Goal: Navigation & Orientation: Find specific page/section

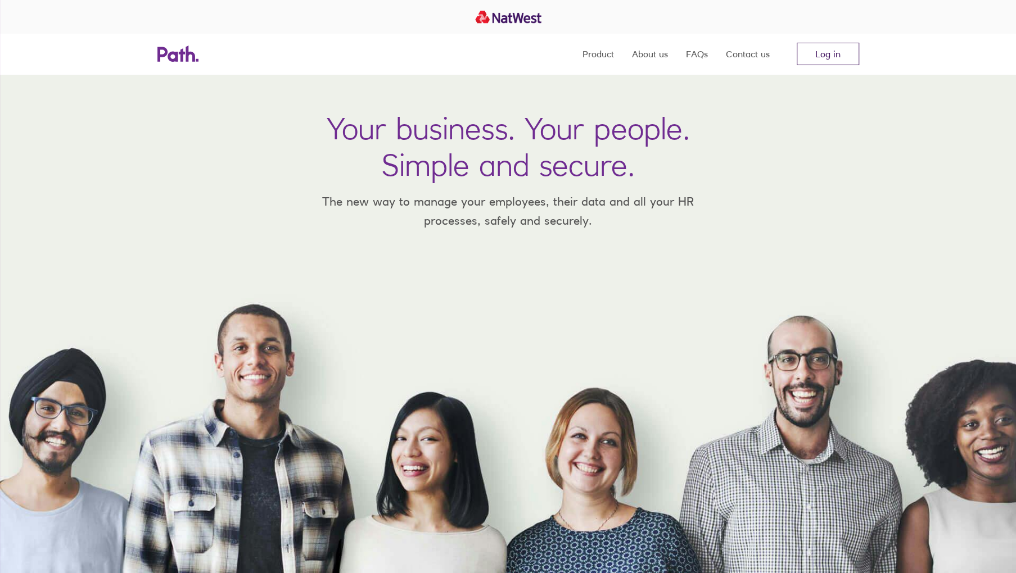
click at [818, 54] on link "Log in" at bounding box center [828, 54] width 62 height 22
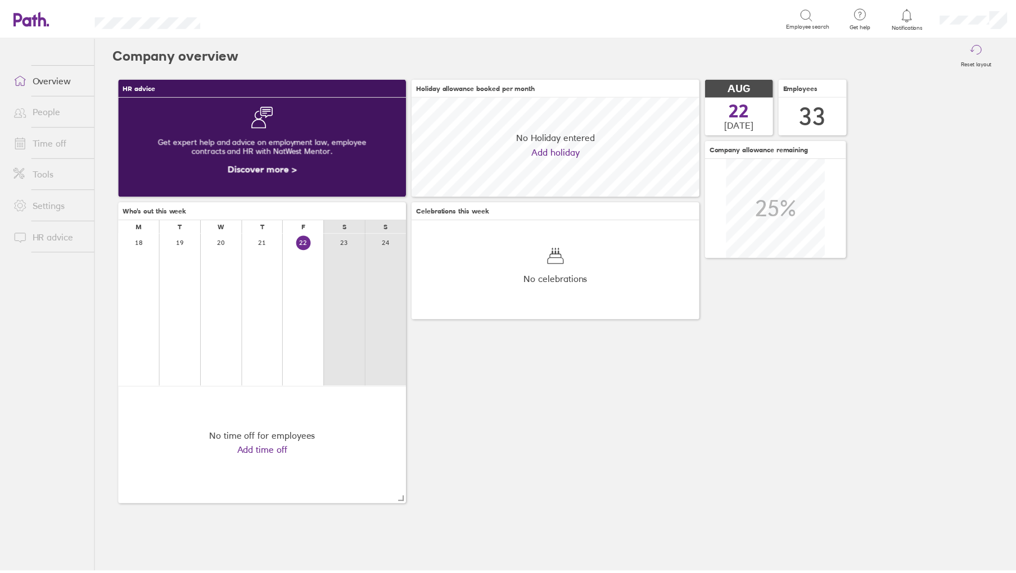
scroll to position [100, 290]
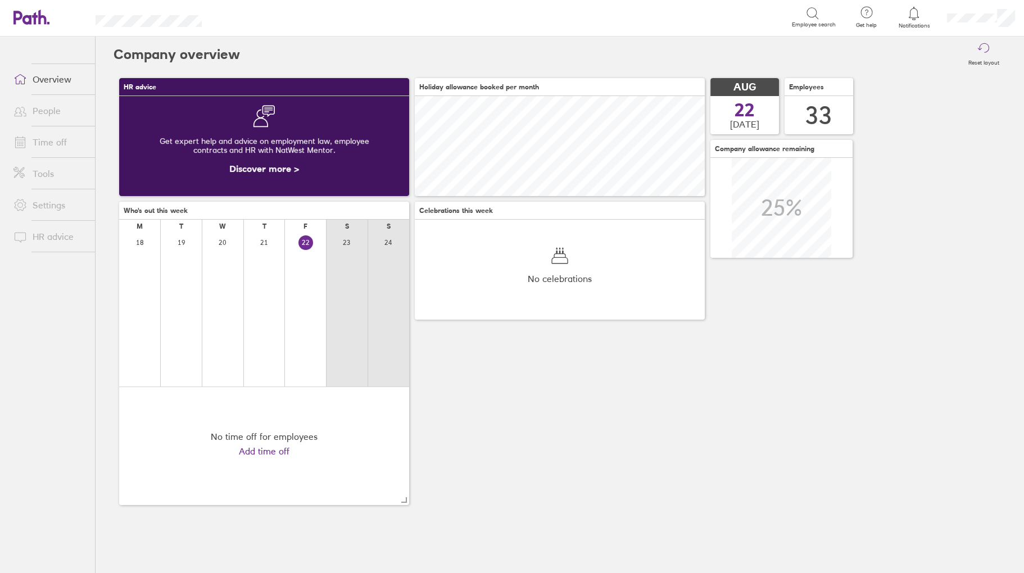
click at [43, 147] on link "Time off" at bounding box center [49, 142] width 91 height 22
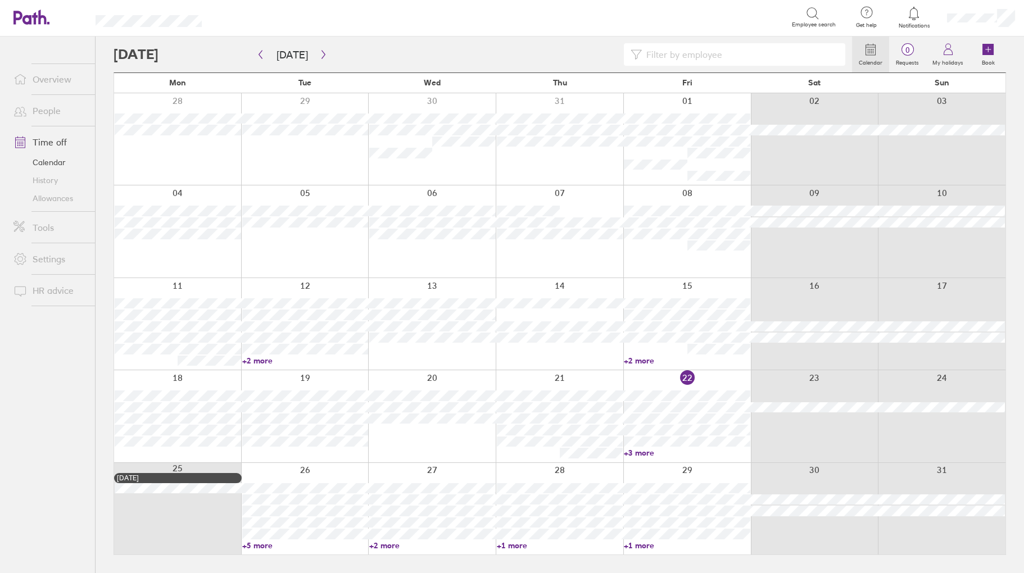
click at [257, 547] on link "+5 more" at bounding box center [305, 546] width 126 height 10
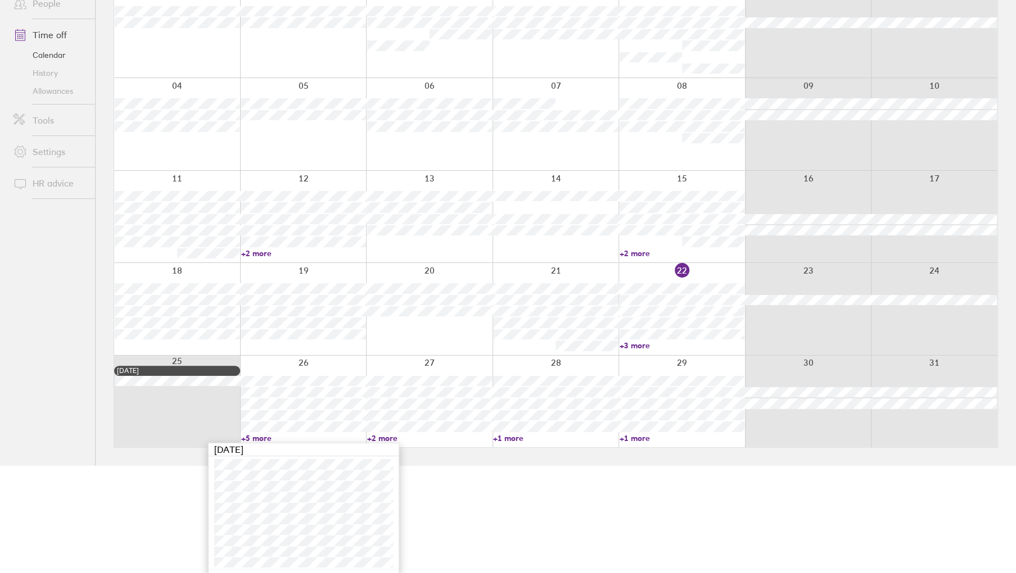
scroll to position [108, 0]
click at [15, 383] on ul "Overview People Time off Calendar History Allowances Tools Settings HR advice" at bounding box center [47, 179] width 95 height 500
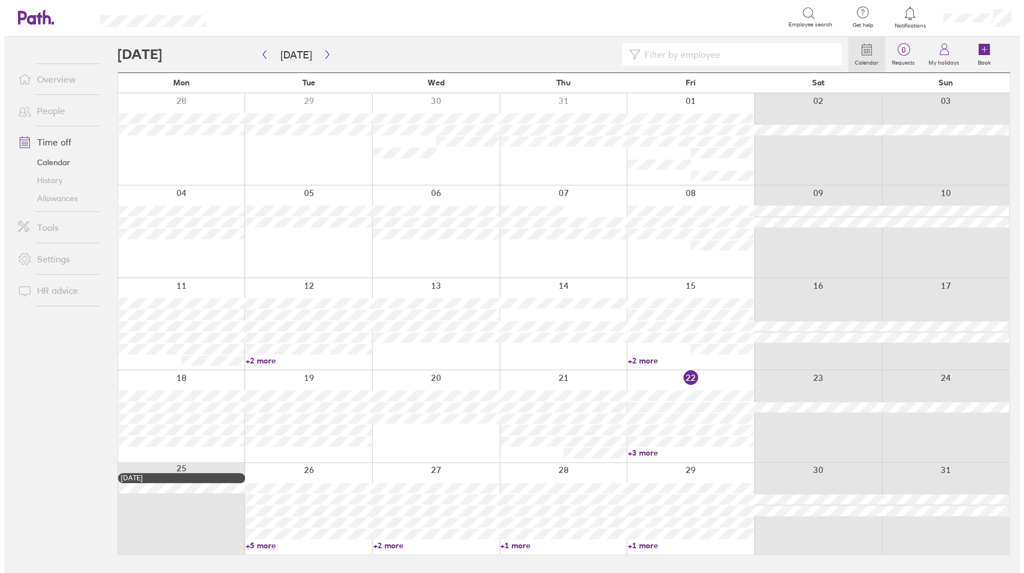
scroll to position [0, 0]
